Goal: Task Accomplishment & Management: Manage account settings

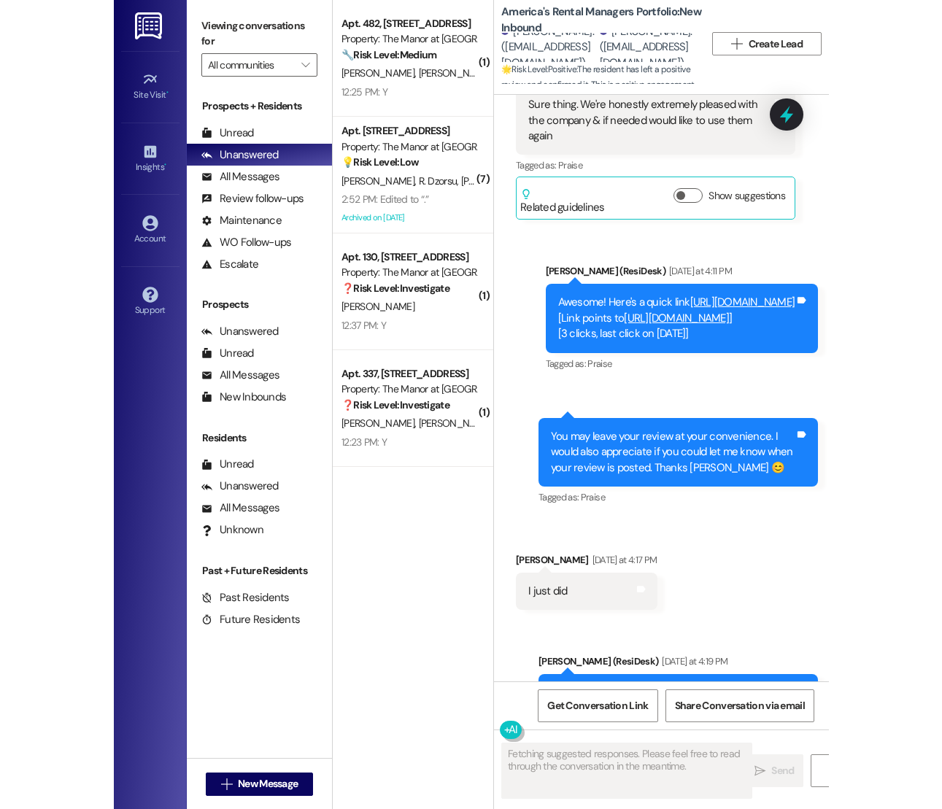
scroll to position [1220, 0]
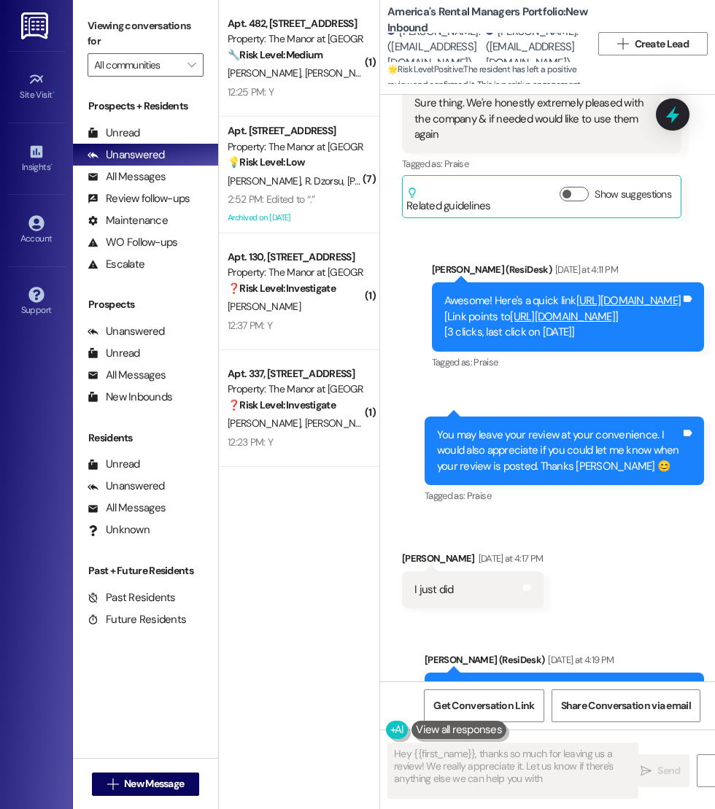
type textarea "Hey {{first_name}}, thanks so much for leaving us a review! We really appreciat…"
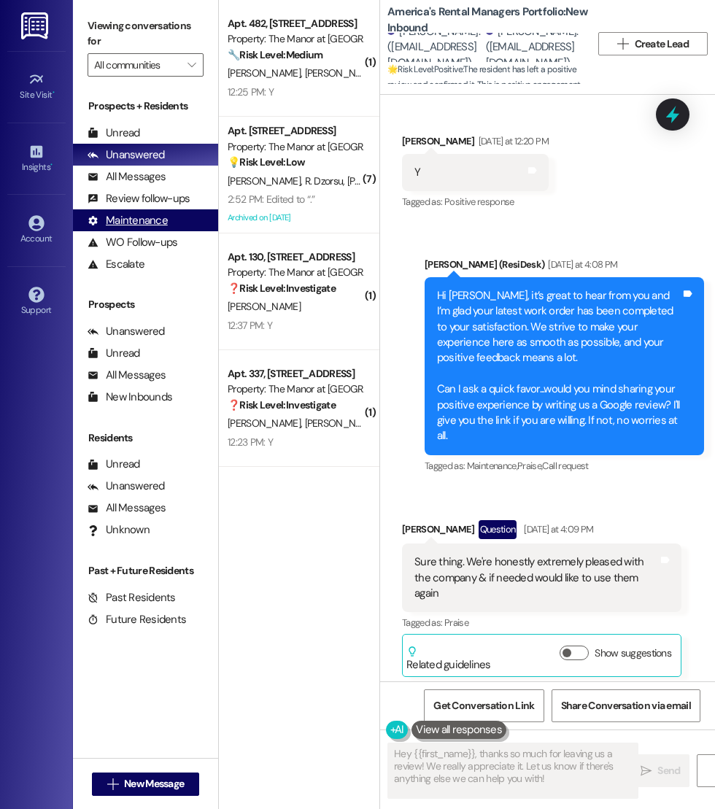
scroll to position [886, 0]
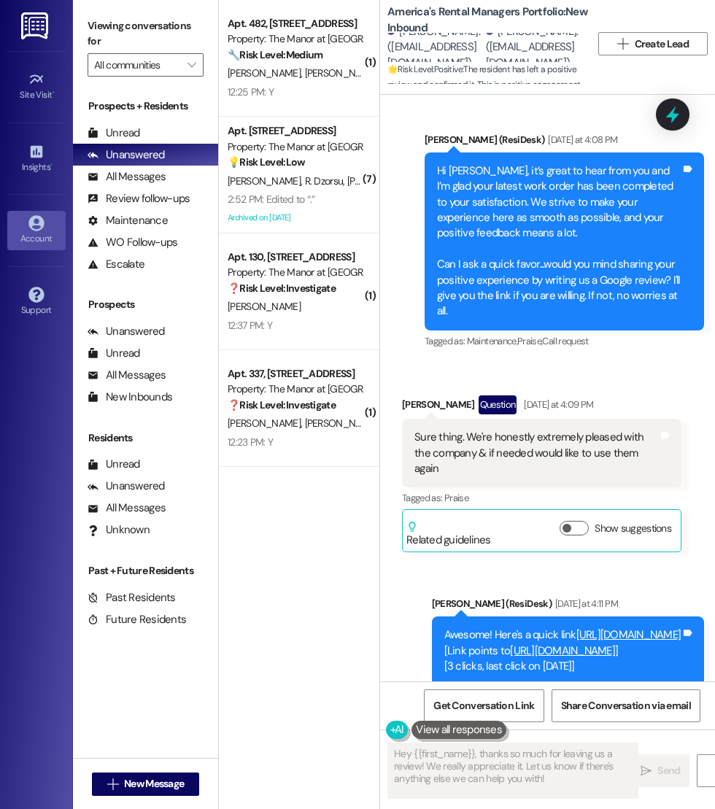
click at [31, 227] on icon at bounding box center [36, 223] width 16 height 16
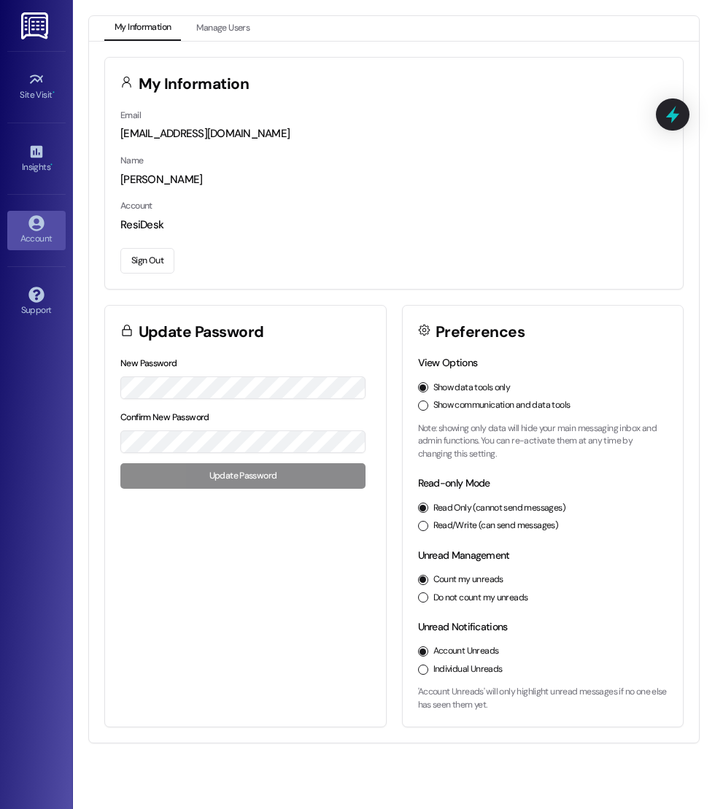
click at [137, 263] on button "Sign Out" at bounding box center [147, 261] width 54 height 26
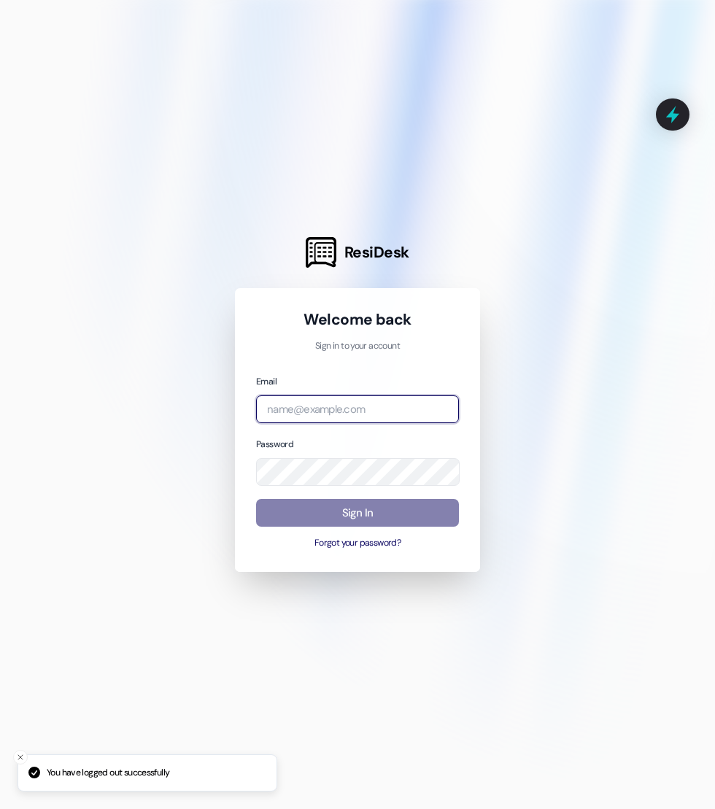
click at [312, 420] on input "email" at bounding box center [357, 410] width 203 height 28
type input "[EMAIL_ADDRESS][DOMAIN_NAME]"
